Goal: Task Accomplishment & Management: Manage account settings

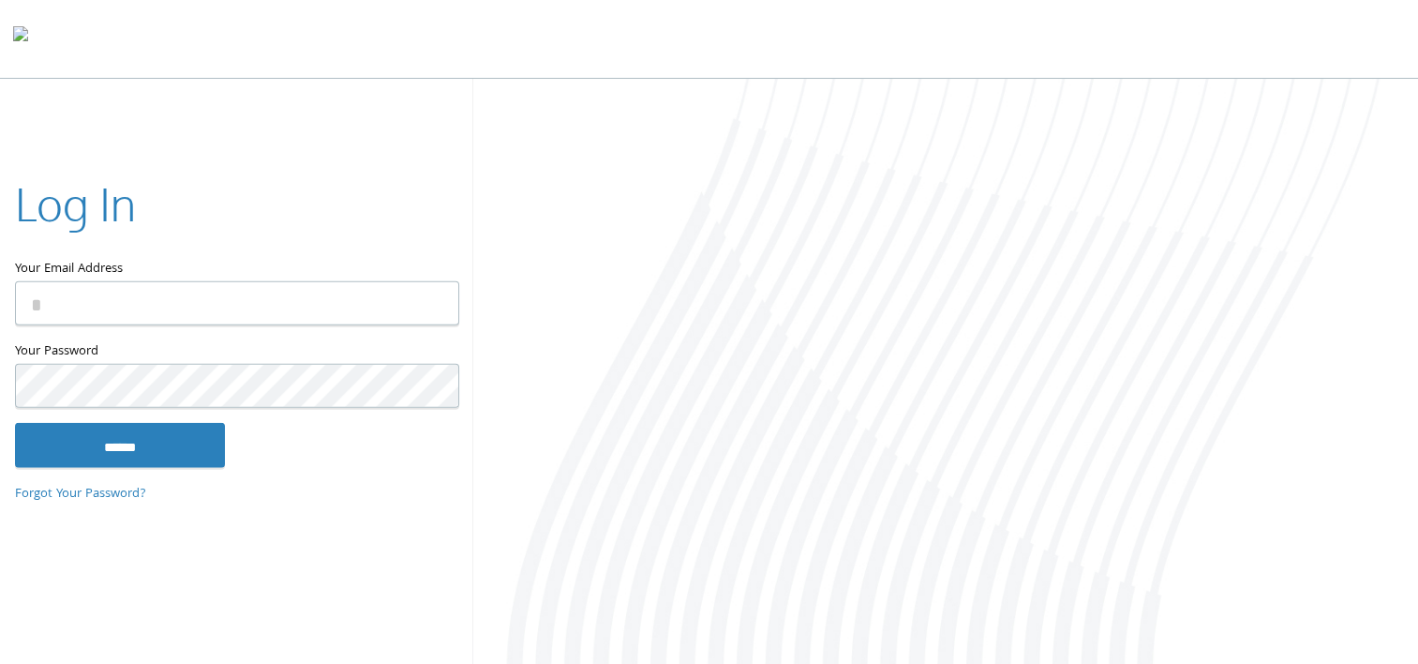
click at [331, 311] on input "Your Email Address" at bounding box center [237, 303] width 444 height 44
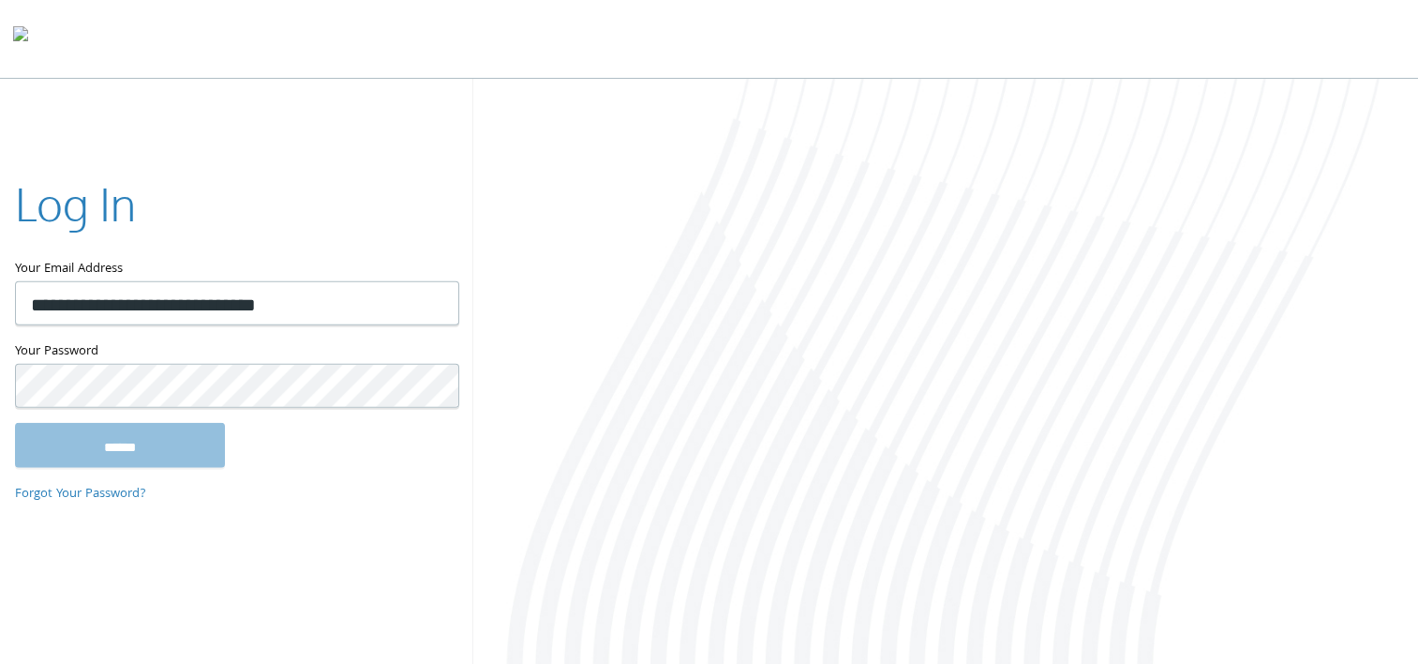
type input "**********"
click at [15, 422] on input "******" at bounding box center [120, 444] width 210 height 45
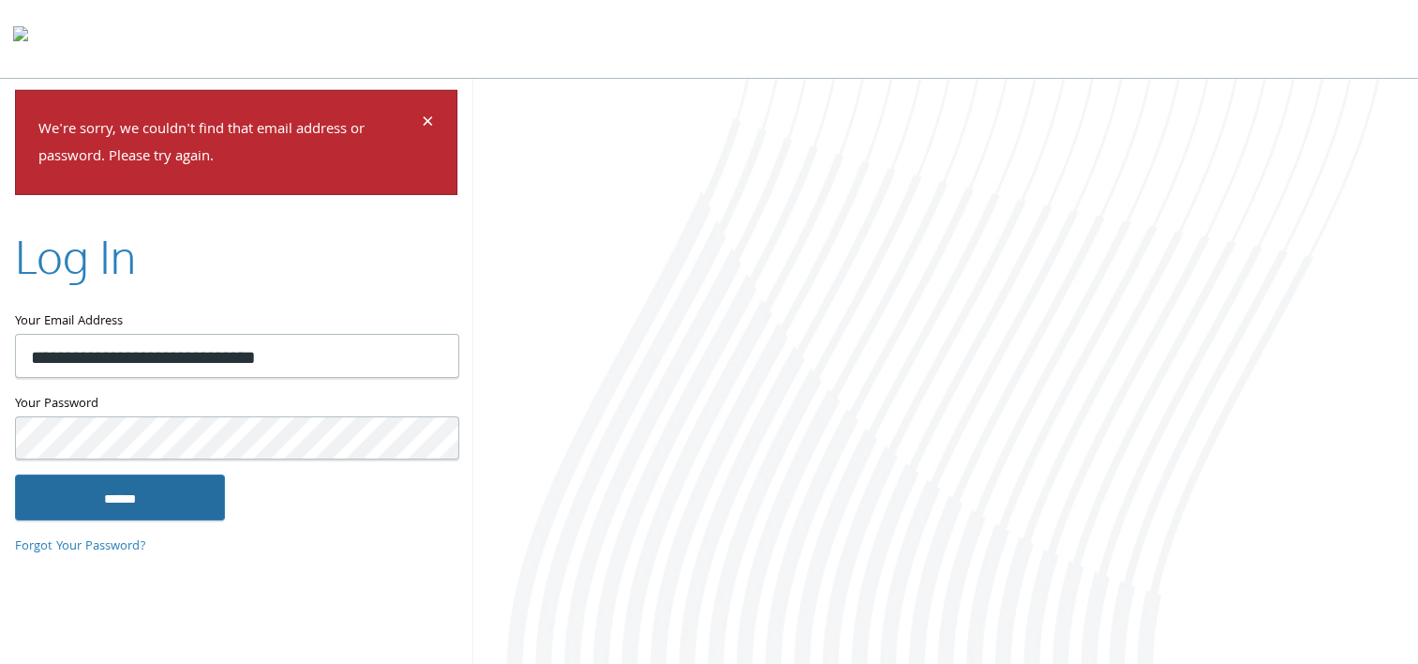
click at [172, 491] on input "******" at bounding box center [120, 496] width 210 height 45
